Goal: Transaction & Acquisition: Purchase product/service

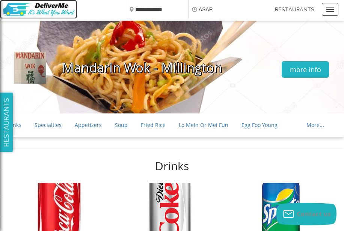
click at [46, 11] on img at bounding box center [38, 10] width 77 height 18
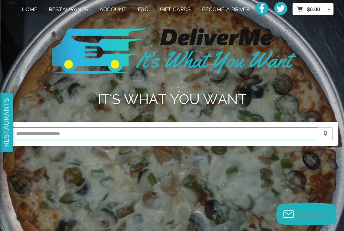
click at [33, 135] on input "text" at bounding box center [171, 133] width 321 height 13
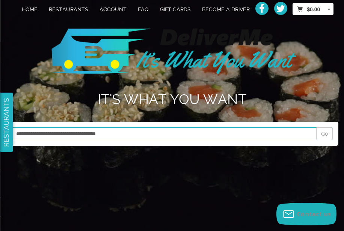
type input "**********"
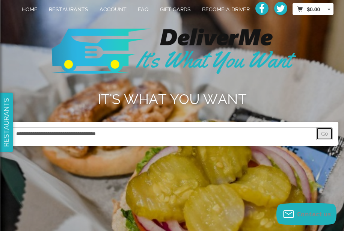
click at [324, 131] on span "Go" at bounding box center [324, 134] width 7 height 6
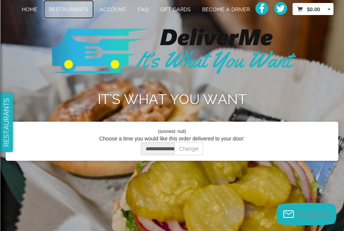
click at [78, 9] on link "Restaurants" at bounding box center [68, 9] width 51 height 19
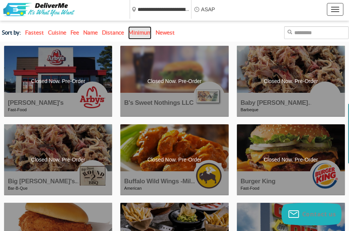
click at [139, 31] on link "Minimum" at bounding box center [139, 32] width 23 height 13
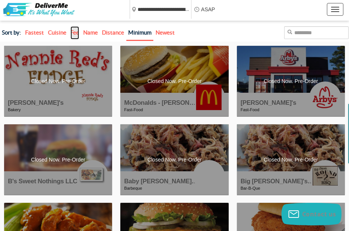
click at [76, 33] on link "Fee" at bounding box center [75, 32] width 9 height 13
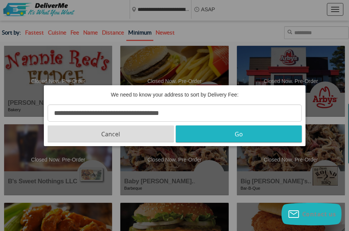
type input "**********"
click at [214, 132] on button "Go" at bounding box center [239, 133] width 126 height 17
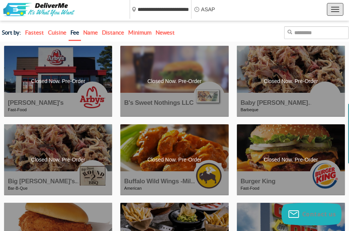
click at [332, 8] on button "Toggle navigation" at bounding box center [335, 9] width 17 height 13
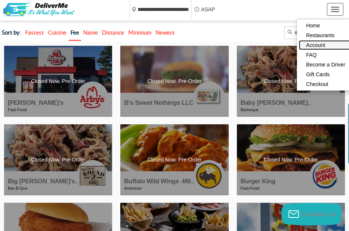
click at [315, 44] on link "Account" at bounding box center [326, 45] width 54 height 10
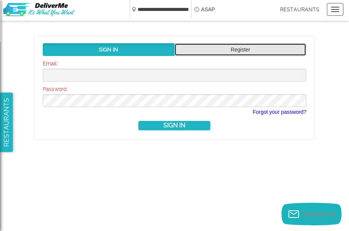
click at [243, 48] on link "Register" at bounding box center [240, 49] width 132 height 13
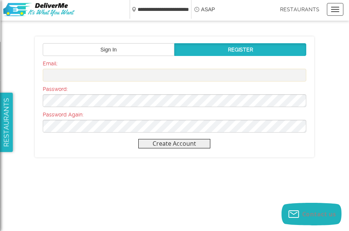
click at [101, 78] on input "email" at bounding box center [175, 75] width 264 height 13
type input "**********"
click at [183, 143] on button "Create Account" at bounding box center [174, 143] width 72 height 9
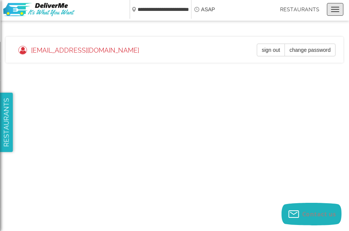
click at [332, 5] on button "Toggle navigation" at bounding box center [335, 9] width 17 height 13
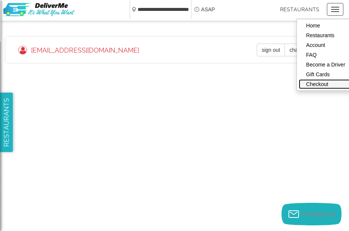
click at [319, 81] on link "Checkout" at bounding box center [326, 84] width 54 height 10
